Goal: Task Accomplishment & Management: Complete application form

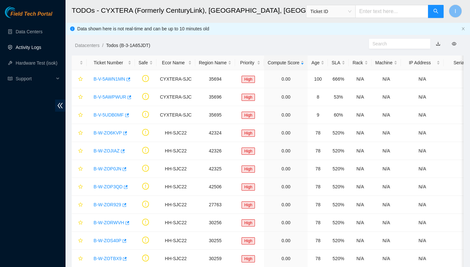
click at [29, 46] on link "Activity Logs" at bounding box center [29, 47] width 26 height 5
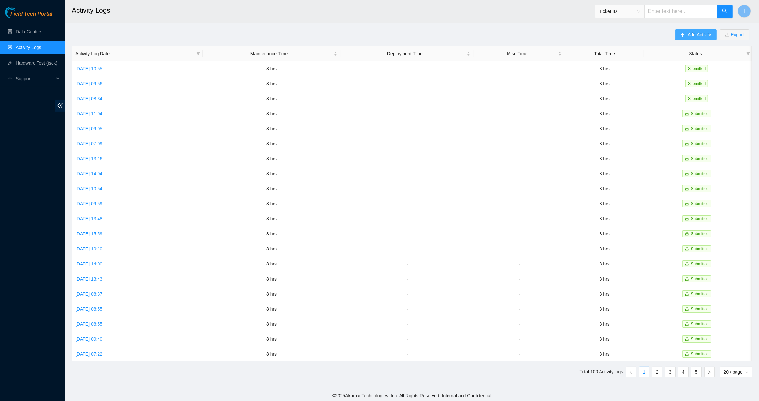
click at [714, 32] on button "Add Activity" at bounding box center [695, 34] width 41 height 10
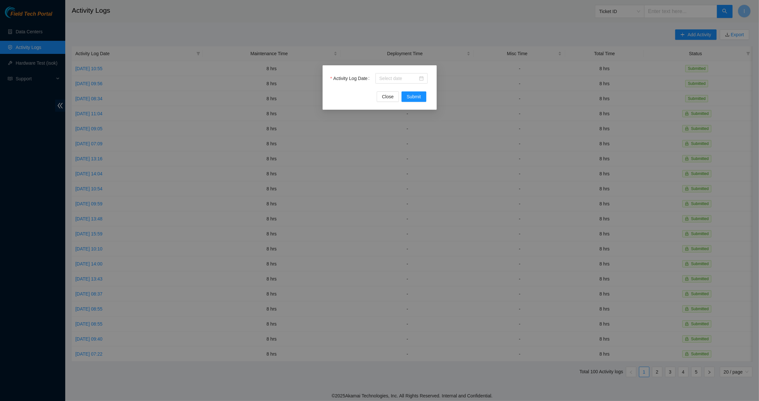
click at [418, 70] on div "Activity Log Date Close Submit" at bounding box center [380, 87] width 114 height 44
click at [413, 76] on input "Activity Log Date" at bounding box center [398, 78] width 39 height 7
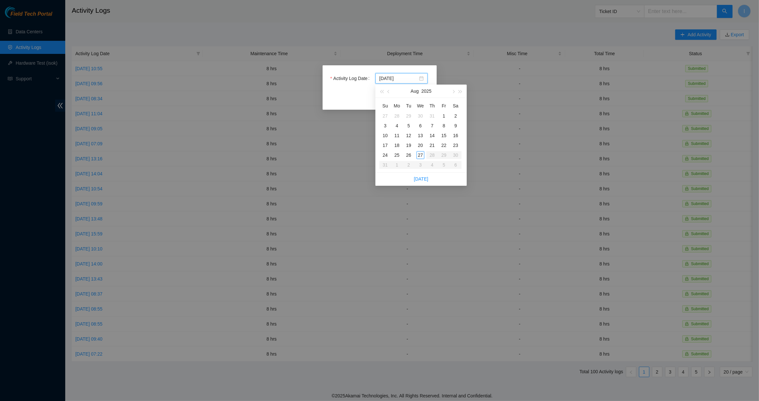
type input "[DATE]"
click at [422, 157] on div "27" at bounding box center [421, 155] width 8 height 8
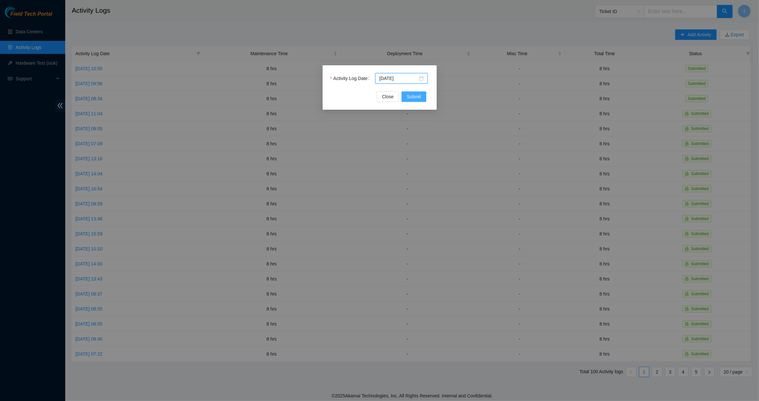
click at [411, 102] on div "Activity Log Date [DATE] Close Submit" at bounding box center [380, 87] width 114 height 44
click at [411, 97] on span "Submit" at bounding box center [414, 96] width 14 height 7
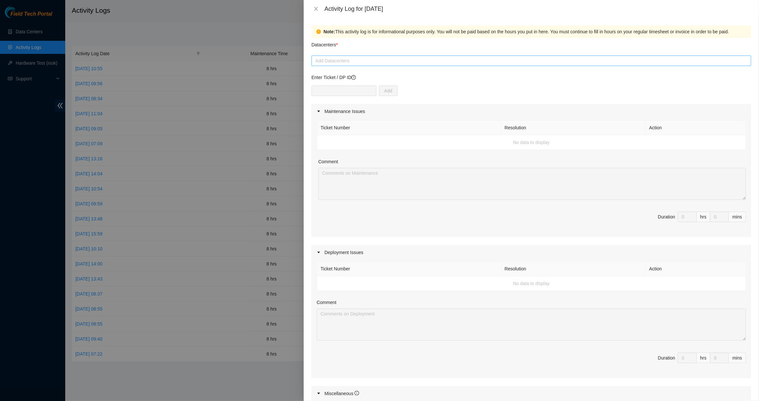
click at [349, 63] on div at bounding box center [531, 61] width 437 height 8
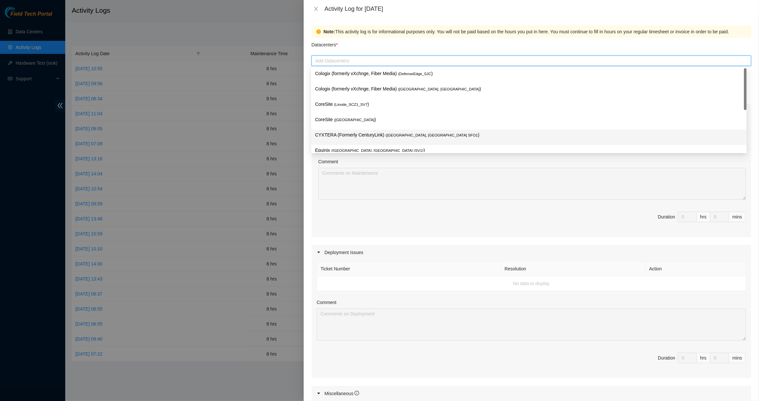
scroll to position [23, 0]
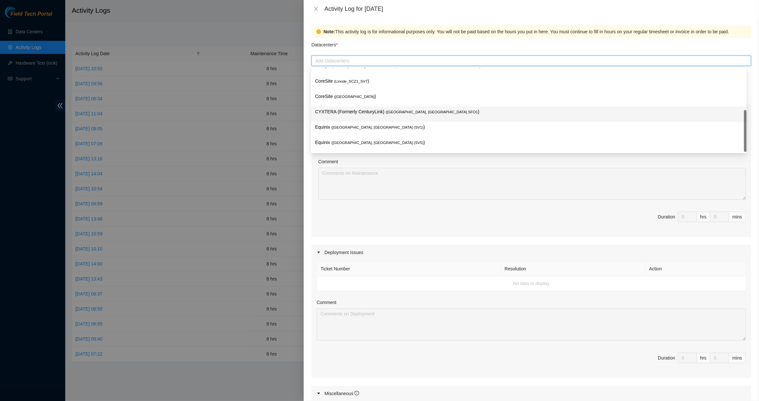
click at [336, 108] on p "CYXTERA (Formerly CenturyLink) ( [GEOGRAPHIC_DATA], [GEOGRAPHIC_DATA] SFO1 )" at bounding box center [529, 112] width 428 height 8
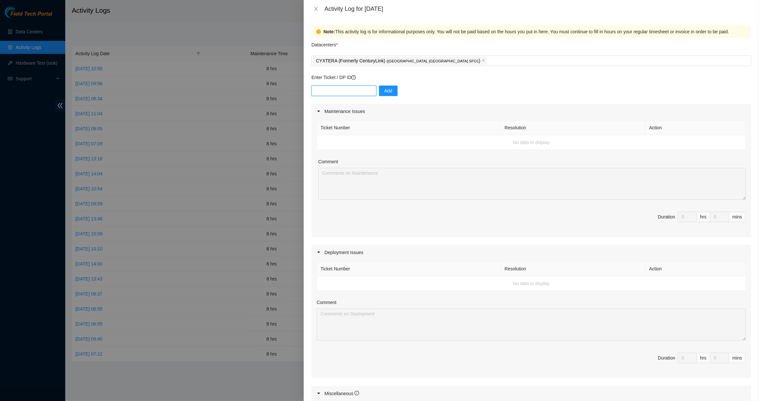
click at [349, 93] on input "text" at bounding box center [344, 90] width 65 height 10
paste input "DP77157"
type input "DP77157"
click at [392, 92] on button "Add" at bounding box center [388, 90] width 19 height 10
click at [332, 287] on td "B-V-5AWG0GR - ( DP77157 )" at bounding box center [380, 283] width 126 height 15
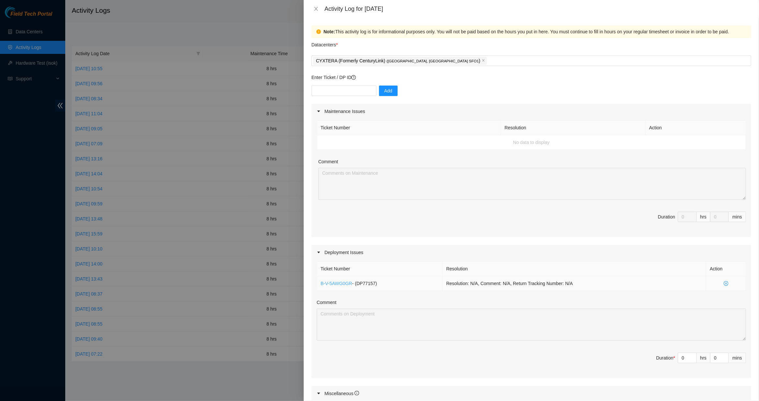
click at [332, 285] on link "B-V-5AWG0GR" at bounding box center [337, 283] width 32 height 5
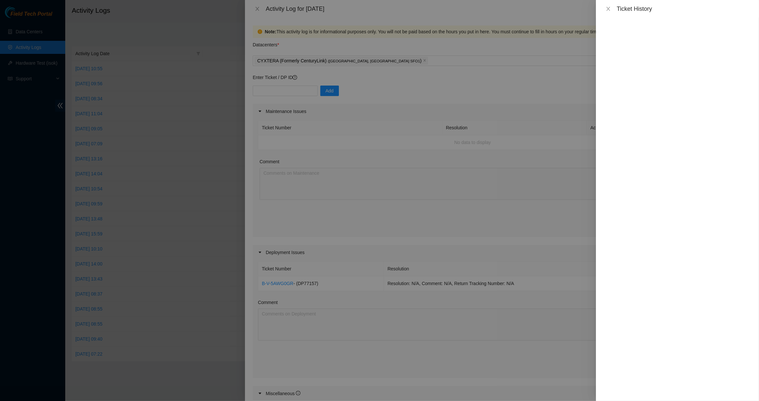
click at [608, 13] on div "Ticket History" at bounding box center [677, 9] width 163 height 18
click at [609, 10] on icon "close" at bounding box center [608, 8] width 5 height 5
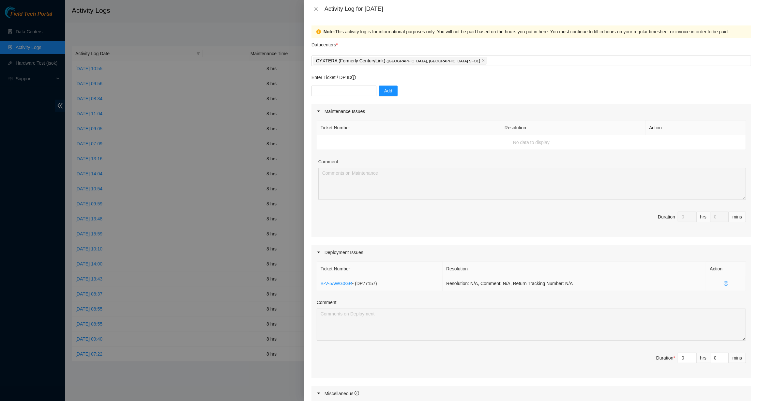
click at [724, 284] on icon "close-circle" at bounding box center [726, 283] width 5 height 5
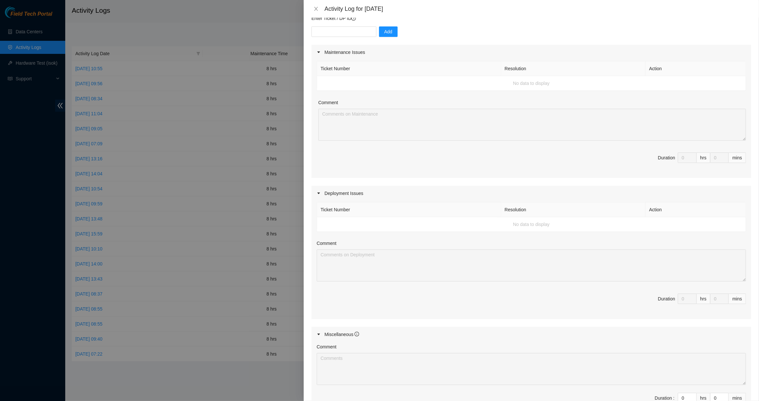
scroll to position [147, 0]
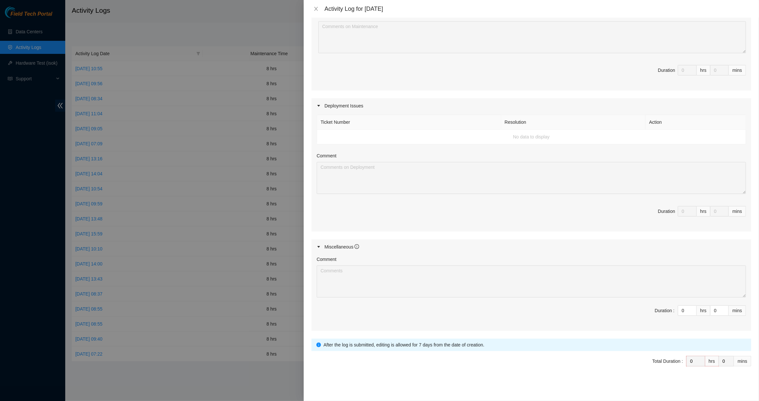
click at [682, 214] on div "Maintenance Issues Ticket Number Resolution Action No data to display Comment D…" at bounding box center [532, 143] width 440 height 373
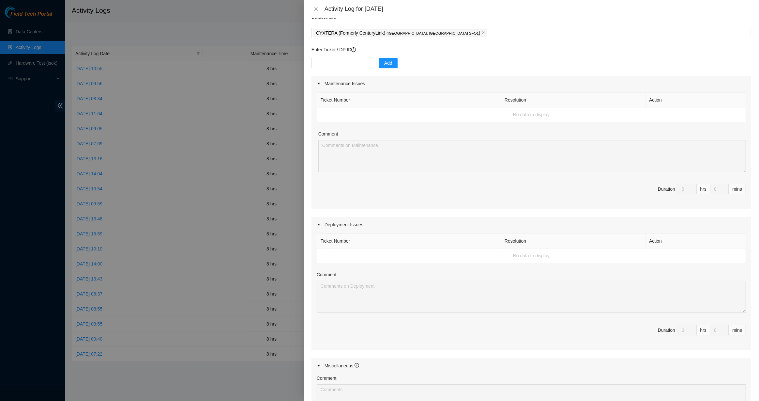
scroll to position [0, 0]
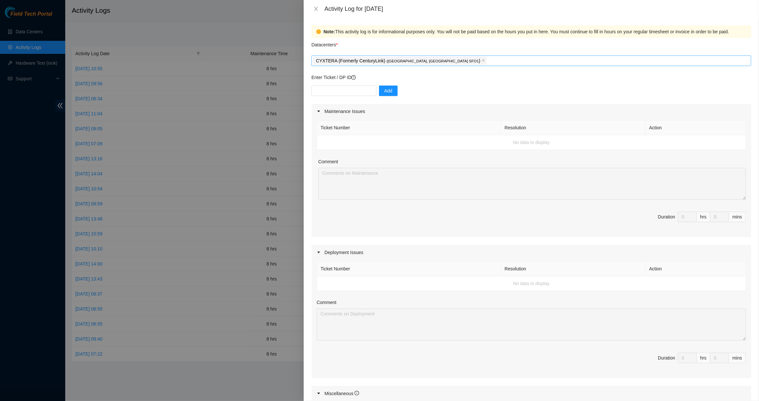
click at [453, 61] on div "CYXTERA (Formerly CenturyLink) ( [GEOGRAPHIC_DATA], [GEOGRAPHIC_DATA] SFO1 )" at bounding box center [531, 60] width 437 height 9
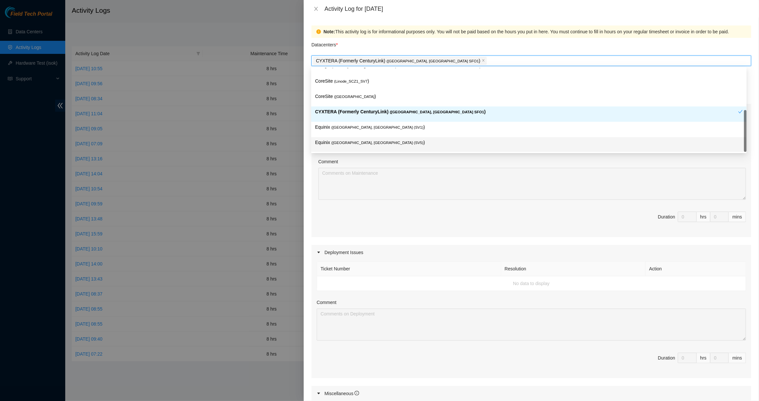
click at [471, 215] on span "Duration 0 hrs 0 mins" at bounding box center [531, 220] width 429 height 18
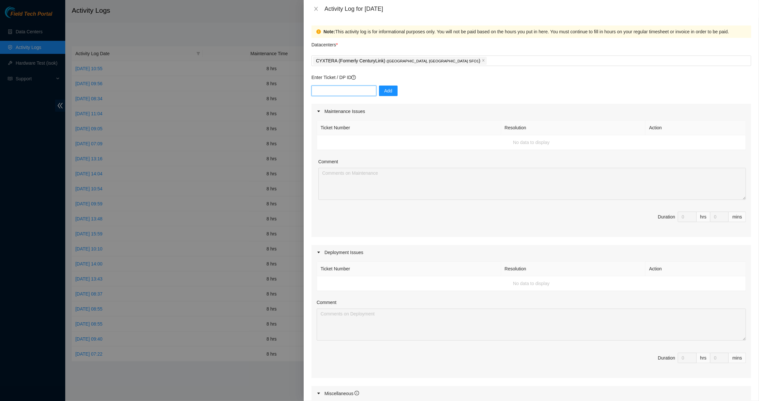
click at [325, 87] on input "text" at bounding box center [344, 90] width 65 height 10
paste input "B-V-5AWPWUR"
type input "B-V-5AWPWUR"
click at [384, 89] on span "Add" at bounding box center [388, 90] width 8 height 7
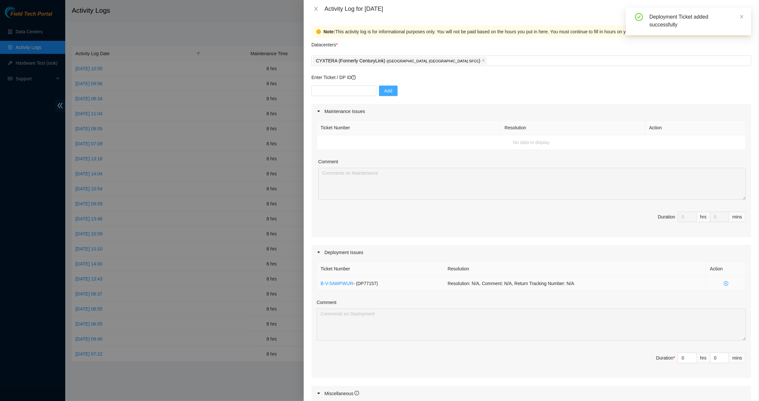
click at [364, 285] on span "- ( DP77157 )" at bounding box center [365, 283] width 25 height 5
copy span "DP77157"
click at [724, 283] on icon "close-circle" at bounding box center [726, 283] width 5 height 5
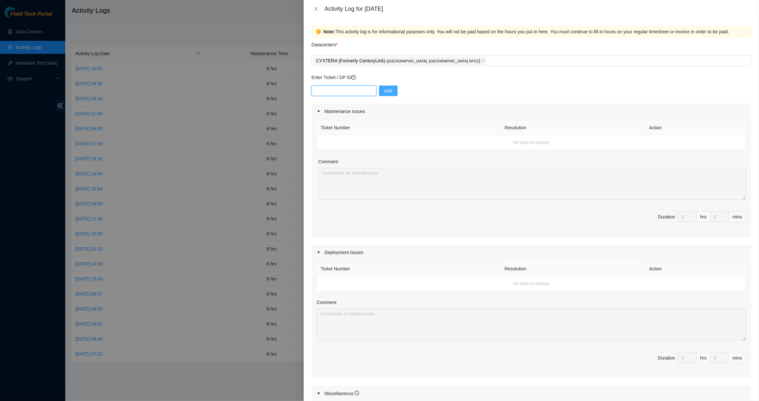
click at [346, 89] on input "text" at bounding box center [344, 90] width 65 height 10
paste input "DP77157"
type input "DP77157"
click at [379, 88] on button "Add" at bounding box center [388, 90] width 19 height 10
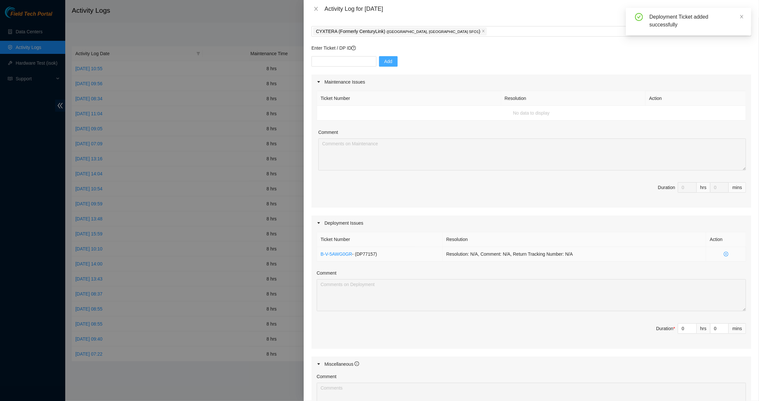
scroll to position [59, 0]
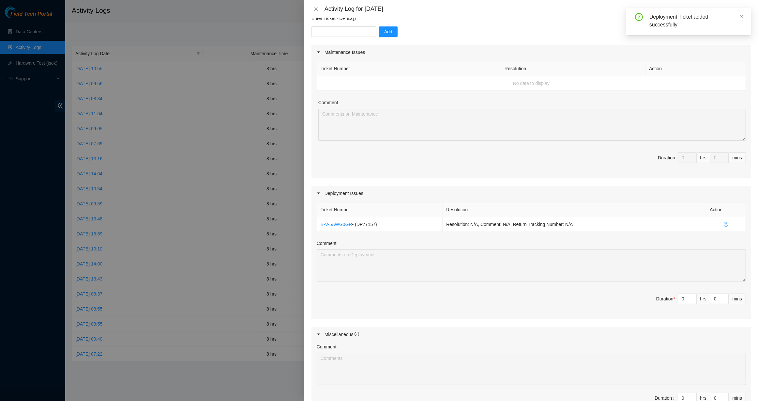
drag, startPoint x: 681, startPoint y: 299, endPoint x: 660, endPoint y: 296, distance: 21.0
click at [660, 296] on span "Duration * 0 hrs 0 mins" at bounding box center [531, 302] width 429 height 18
type input "8"
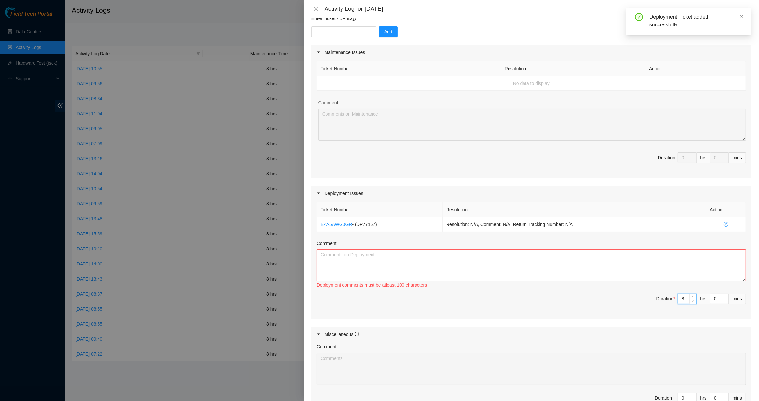
type input "8"
click at [569, 264] on textarea "Comment" at bounding box center [531, 265] width 429 height 32
click at [395, 95] on div "Ticket Number Resolution Action No data to display Comment Duration 0 hrs 0 mins" at bounding box center [532, 119] width 440 height 118
click at [548, 275] on textarea "Comment" at bounding box center [531, 265] width 429 height 32
type textarea "T"
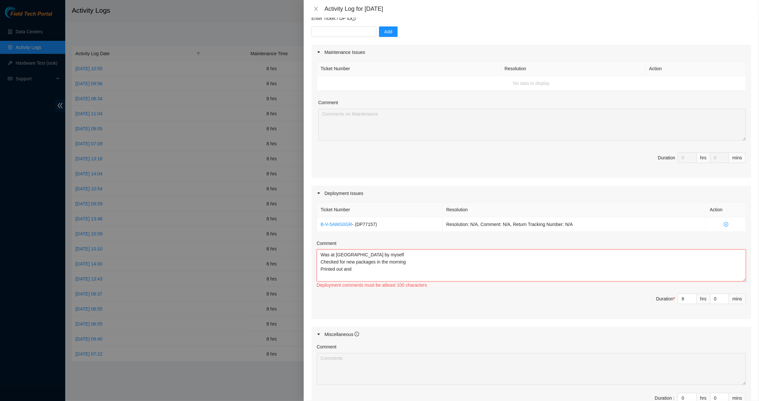
type textarea "Was at [GEOGRAPHIC_DATA] by myself Checked for new packages in the morning Prin…"
click at [349, 36] on input "text" at bounding box center [344, 31] width 65 height 10
paste input "DP77156"
type input "DP77156"
click at [390, 32] on button "Add" at bounding box center [388, 31] width 19 height 10
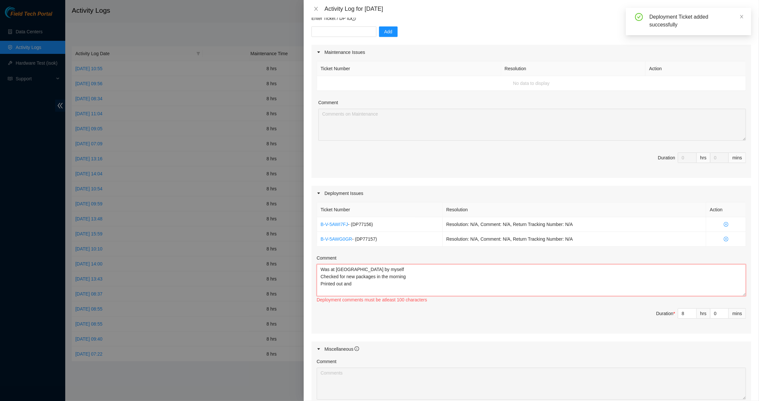
click at [398, 284] on textarea "Was at [GEOGRAPHIC_DATA] by myself Checked for new packages in the morning Prin…" at bounding box center [531, 280] width 429 height 32
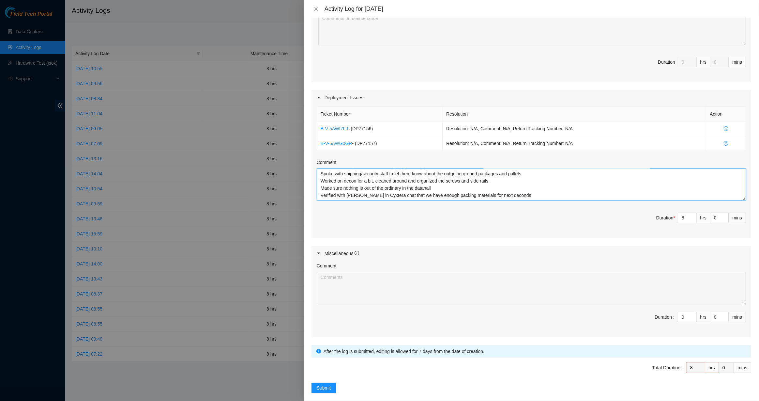
scroll to position [156, 0]
type textarea "Was at [GEOGRAPHIC_DATA] by myself Checked for new packages in the morning Prin…"
click at [332, 381] on button "Submit" at bounding box center [324, 386] width 25 height 10
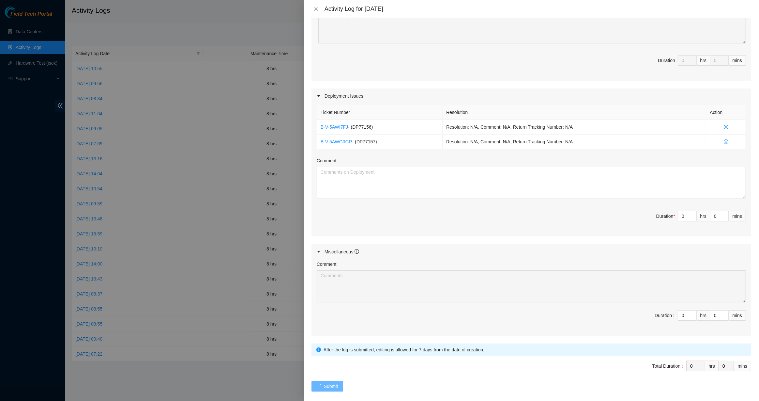
scroll to position [0, 0]
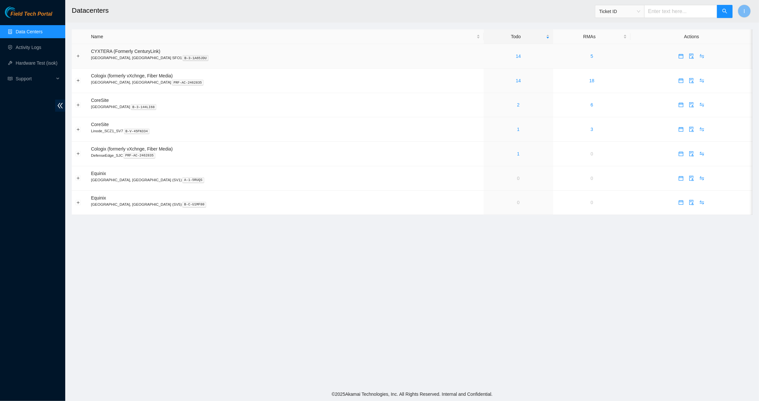
click at [484, 51] on td "14" at bounding box center [518, 56] width 69 height 24
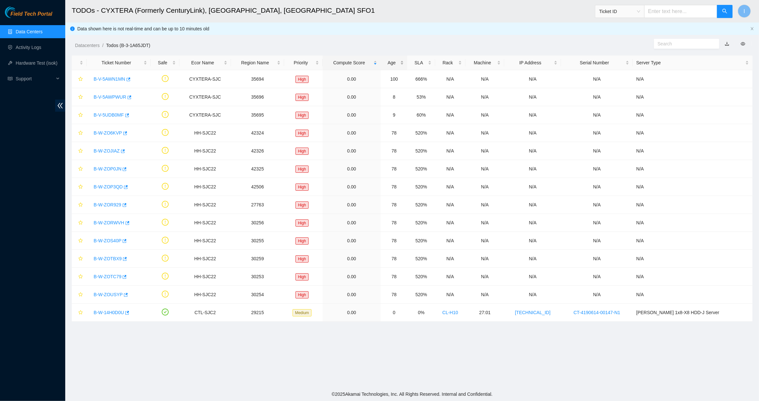
click at [404, 65] on div "Age" at bounding box center [394, 62] width 20 height 7
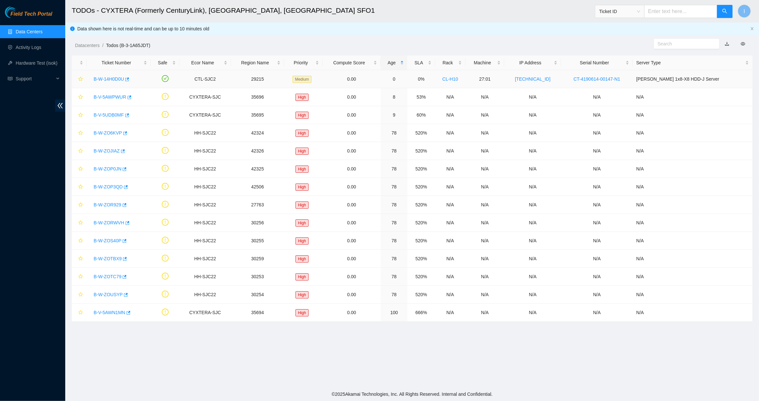
click at [99, 75] on div "B-W-14H0D0U" at bounding box center [118, 79] width 57 height 10
click at [100, 75] on div "B-W-14H0D0U" at bounding box center [118, 79] width 57 height 10
click at [104, 80] on link "B-W-14H0D0U" at bounding box center [109, 78] width 30 height 5
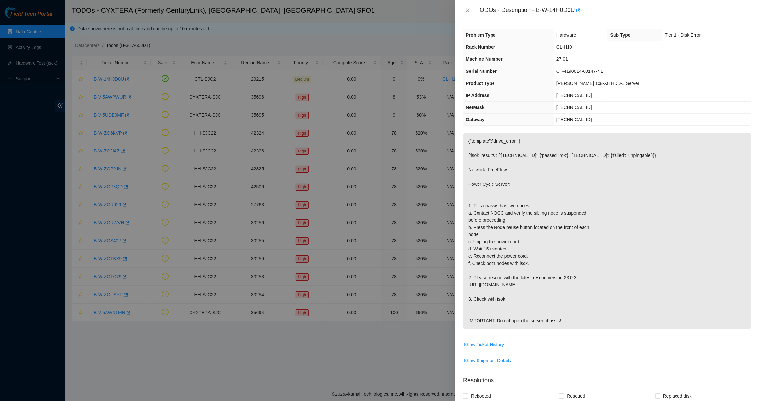
click at [480, 179] on p "{"template":"drive_error" } {'isok_results': {'23.50.49.20': {'passed': 'ok'}, …" at bounding box center [607, 230] width 287 height 196
click at [408, 172] on div at bounding box center [379, 200] width 759 height 401
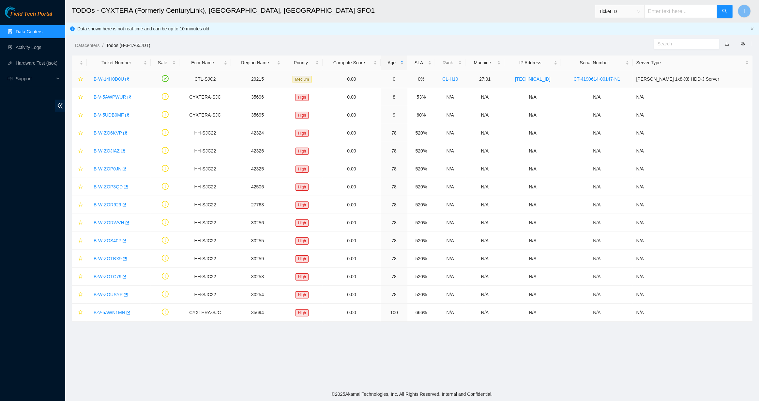
click at [98, 78] on link "B-W-14H0D0U" at bounding box center [109, 78] width 30 height 5
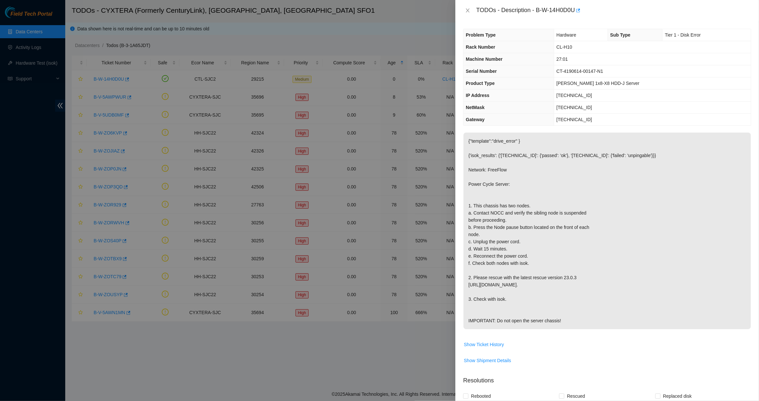
click at [402, 209] on div "TODOs - Description - B-W-14H0D0U Problem Type Hardware Sub Type Tier 1 - Disk …" at bounding box center [379, 200] width 759 height 401
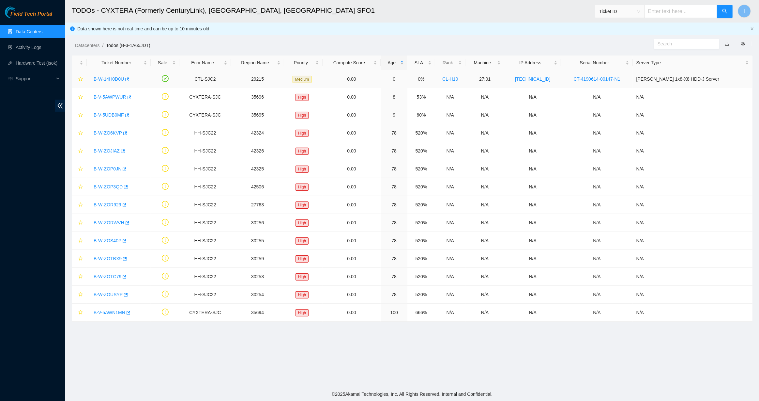
click at [108, 78] on link "B-W-14H0D0U" at bounding box center [109, 78] width 30 height 5
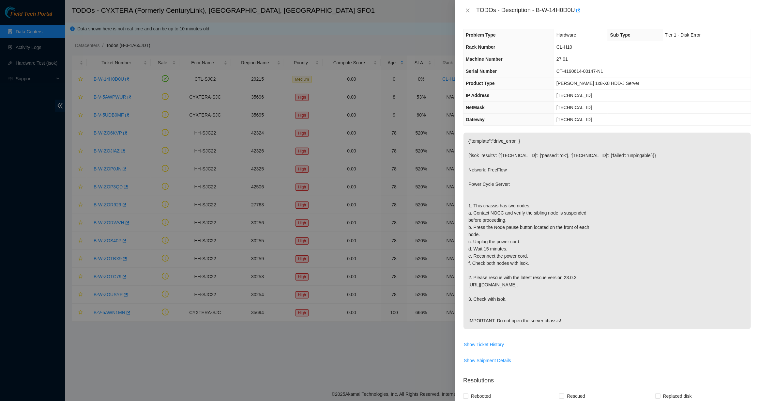
click at [262, 115] on div at bounding box center [379, 200] width 759 height 401
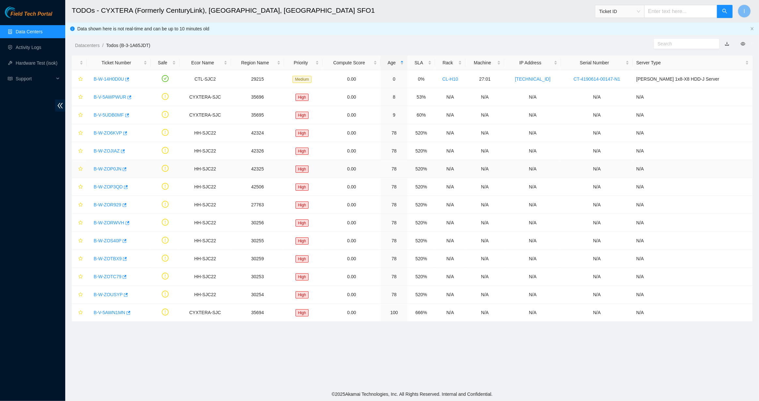
click at [107, 169] on link "B-W-ZOP0JN" at bounding box center [108, 168] width 28 height 5
drag, startPoint x: 90, startPoint y: 97, endPoint x: 135, endPoint y: 93, distance: 45.5
click at [135, 93] on td "B-V-5AWPWUR" at bounding box center [119, 97] width 64 height 18
copy link "B-V-5AWPWUR"
